Goal: Task Accomplishment & Management: Check status

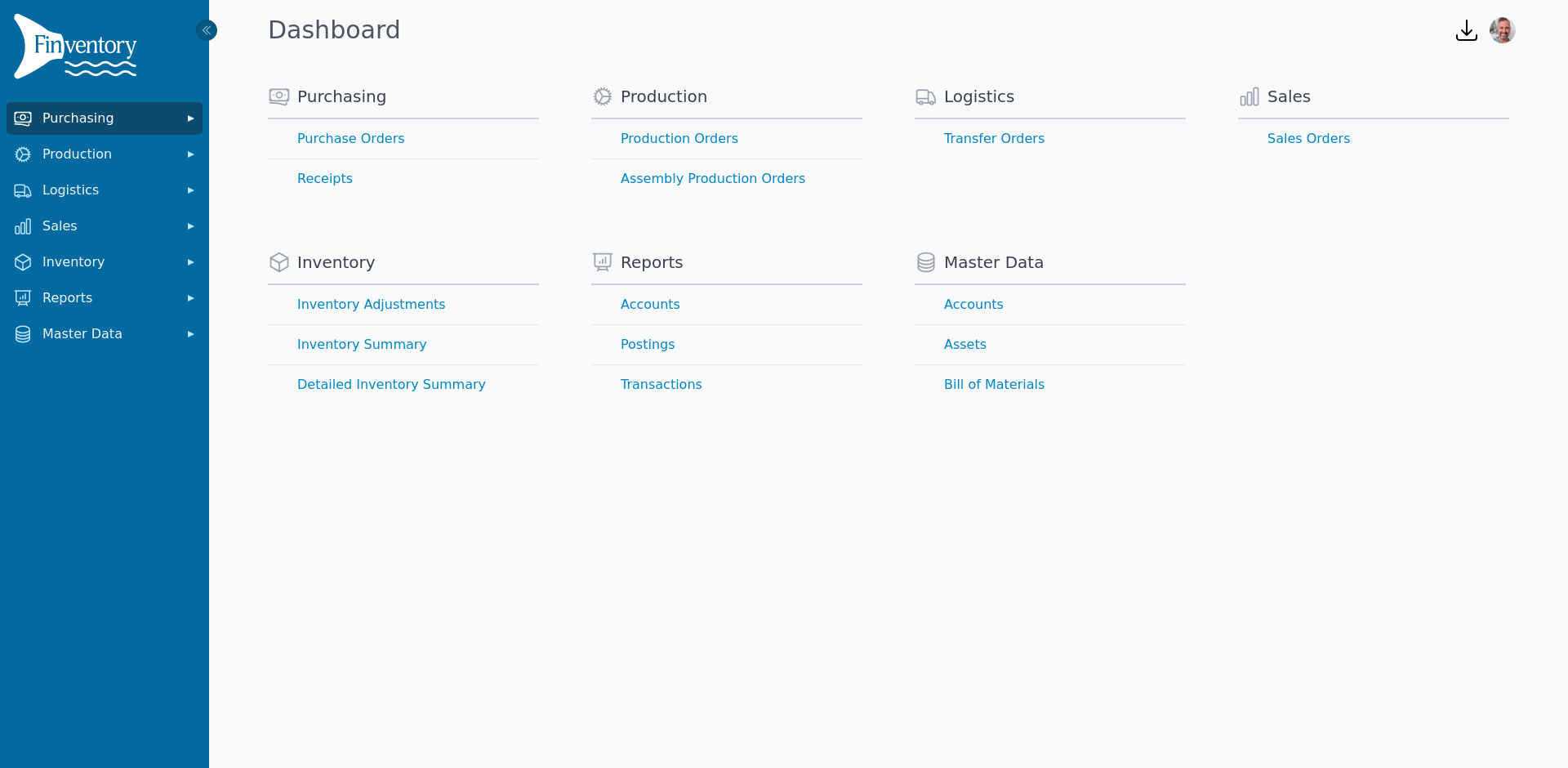
click at [83, 118] on span "Purchasing" at bounding box center [108, 118] width 130 height 19
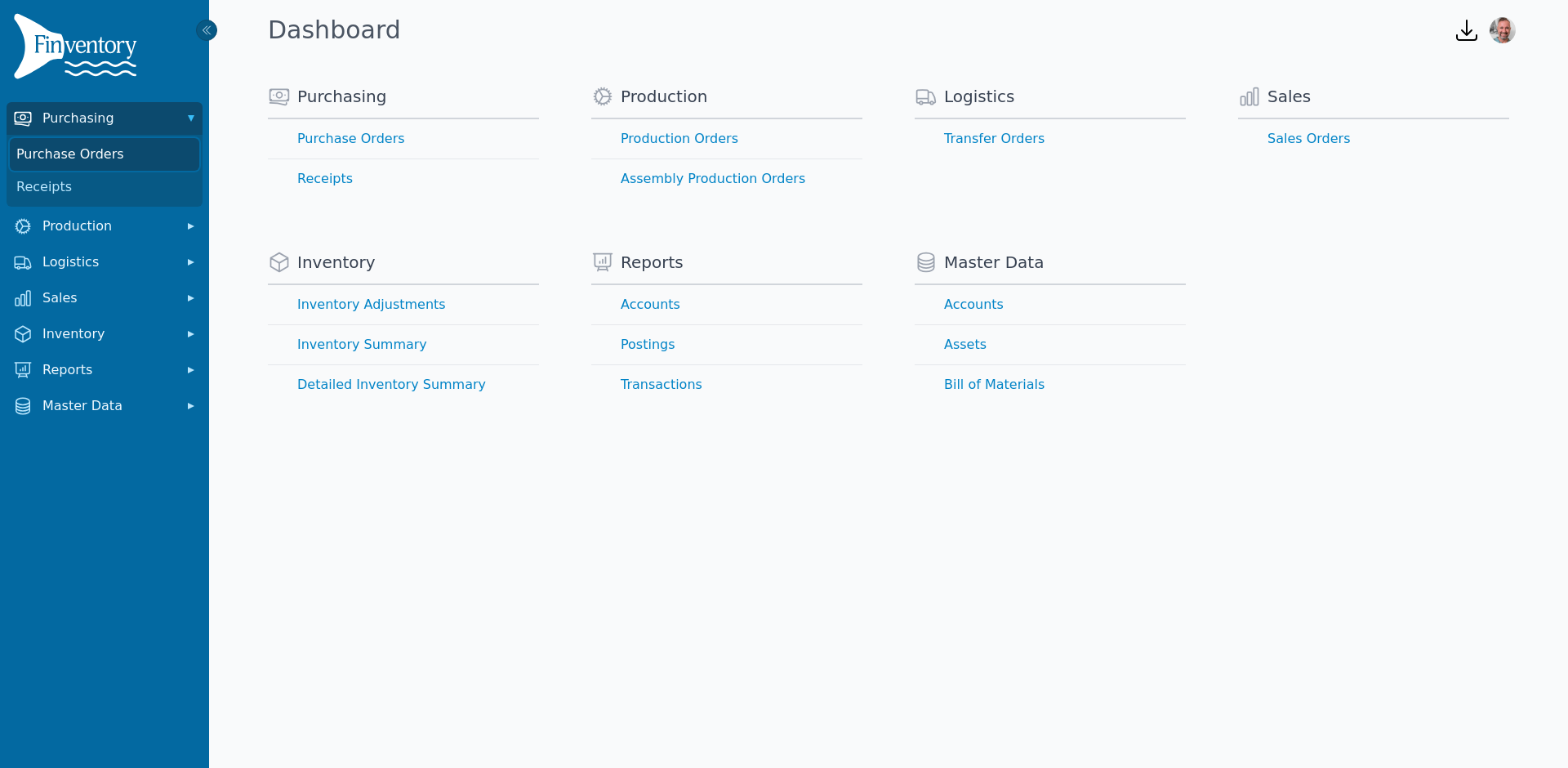
click at [152, 142] on link "Purchase Orders" at bounding box center [105, 154] width 190 height 33
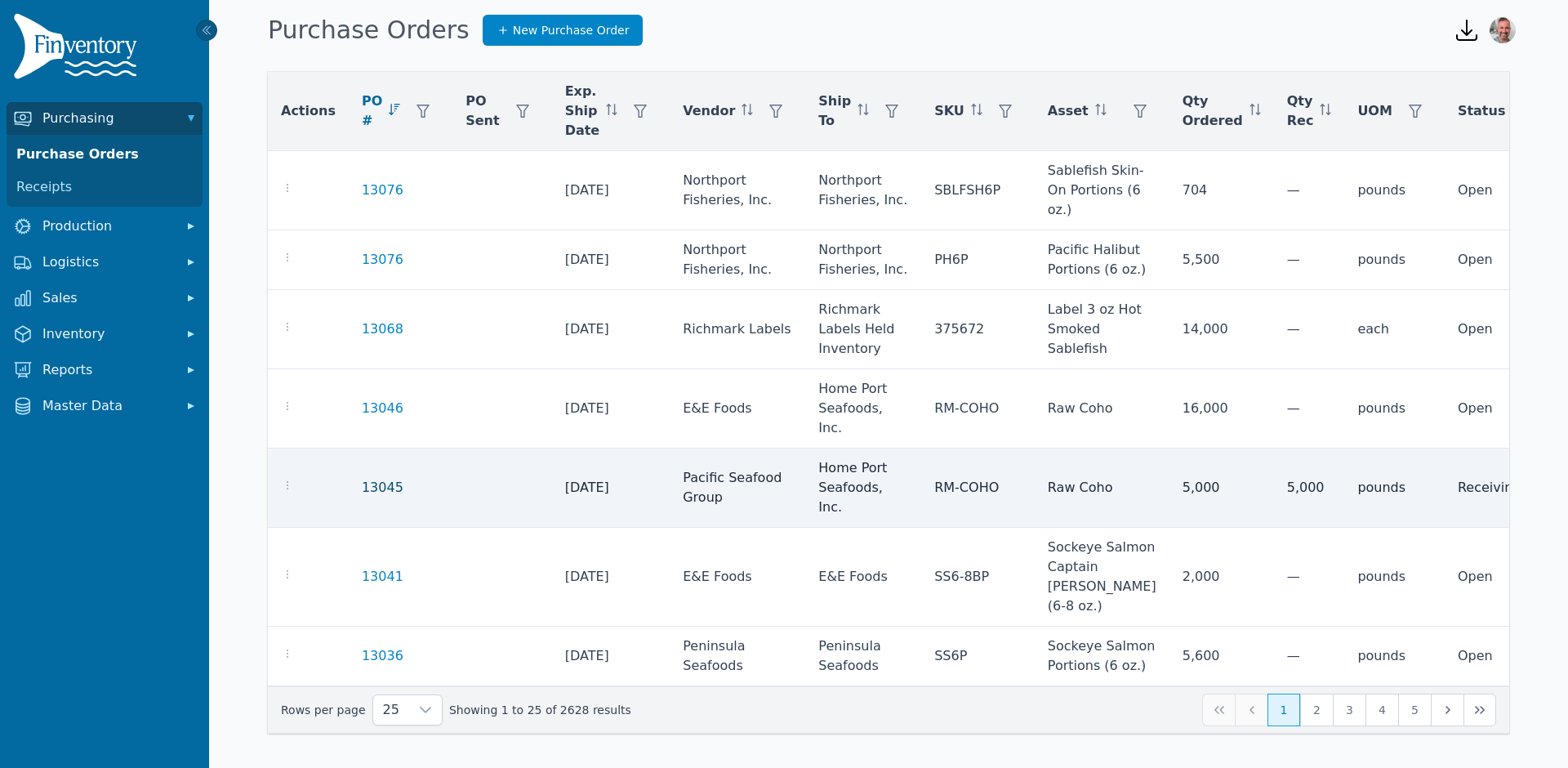
click at [365, 478] on link "13045" at bounding box center [383, 487] width 42 height 19
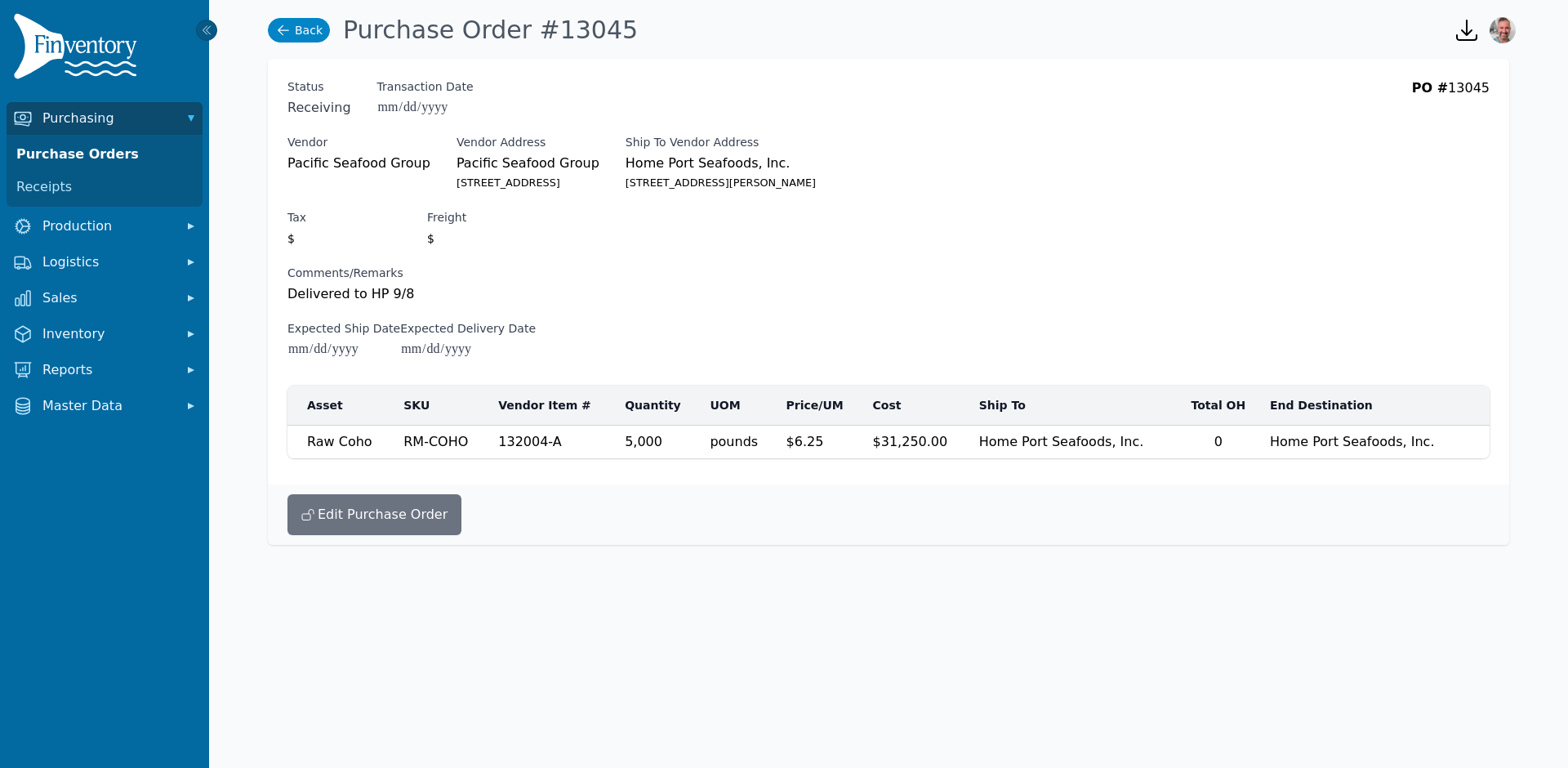
click at [287, 29] on icon at bounding box center [283, 30] width 12 height 11
